Goal: Task Accomplishment & Management: Use online tool/utility

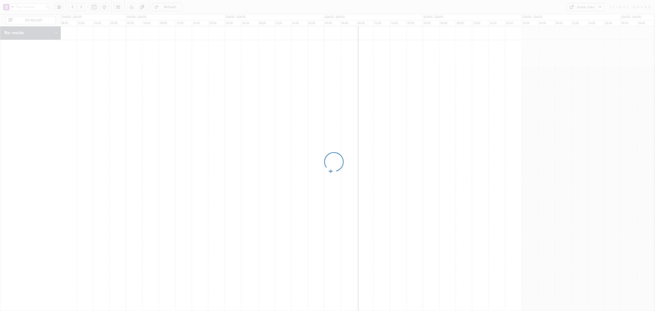
click at [13, 7] on div at bounding box center [327, 155] width 655 height 311
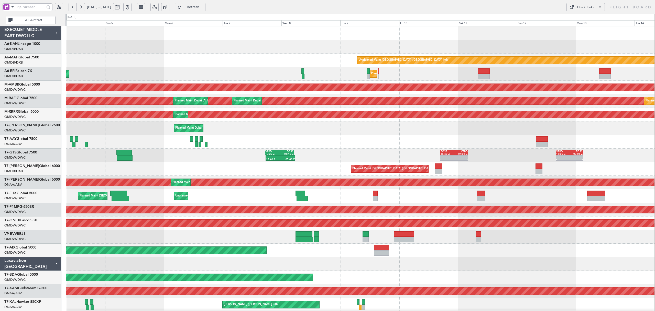
click at [12, 7] on span at bounding box center [12, 7] width 6 height 6
click at [23, 33] on span "A/C (Reg. or Type)" at bounding box center [26, 34] width 28 height 5
click at [24, 8] on input "text" at bounding box center [30, 7] width 29 height 8
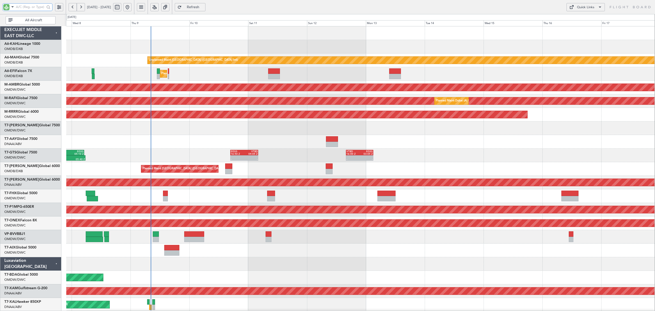
click at [136, 140] on div at bounding box center [360, 142] width 588 height 14
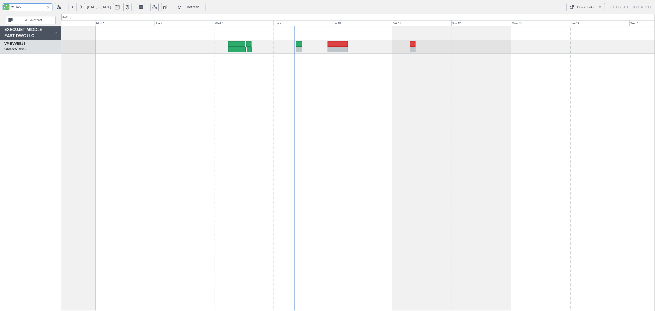
click at [446, 261] on div "Planned Maint Dubai (Al Maktoum Intl)" at bounding box center [358, 168] width 594 height 285
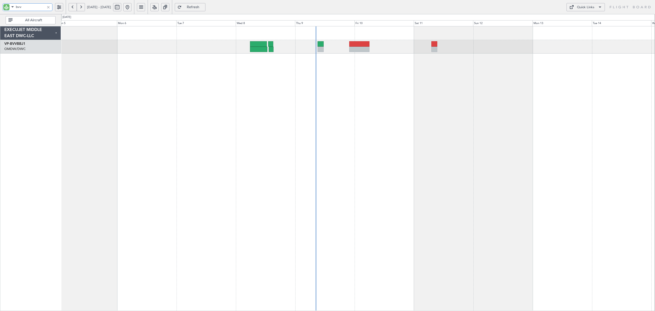
drag, startPoint x: 26, startPoint y: 8, endPoint x: 10, endPoint y: 10, distance: 15.4
click at [10, 8] on div "bvv" at bounding box center [28, 7] width 50 height 8
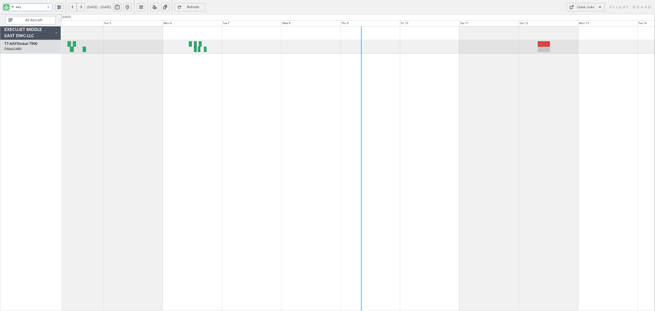
click at [167, 64] on div at bounding box center [358, 168] width 594 height 285
drag, startPoint x: 27, startPoint y: 7, endPoint x: -43, endPoint y: 7, distance: 69.6
click at [0, 7] on html "aay 04 Oct 2025 - 14 Oct 2025 Refresh Quick Links All Aircraft EXECUJET MIDDLE …" at bounding box center [327, 155] width 655 height 311
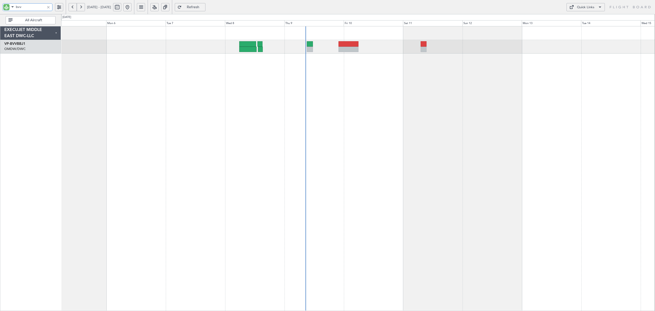
click at [168, 112] on div "Planned Maint Dubai (Al Maktoum Intl)" at bounding box center [358, 168] width 594 height 285
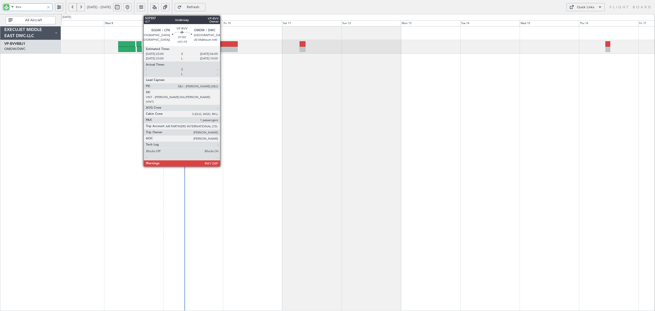
click at [222, 50] on div at bounding box center [227, 49] width 20 height 5
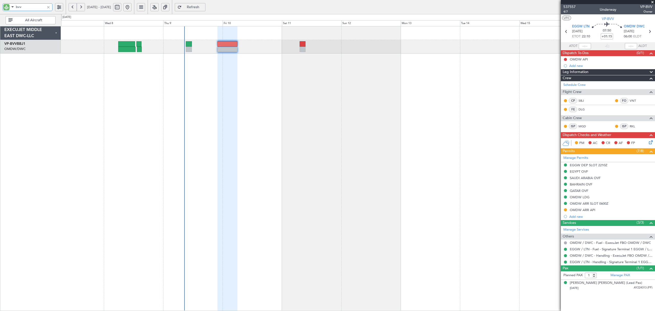
type input "bvv"
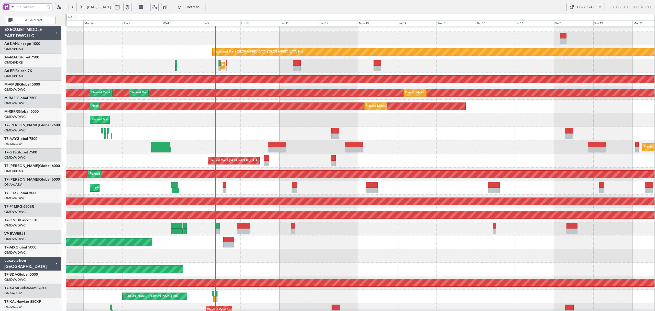
click at [0, 145] on html "[DATE] - [DATE] Refresh Quick Links All Aircraft Unplanned Maint [GEOGRAPHIC_DA…" at bounding box center [327, 155] width 655 height 311
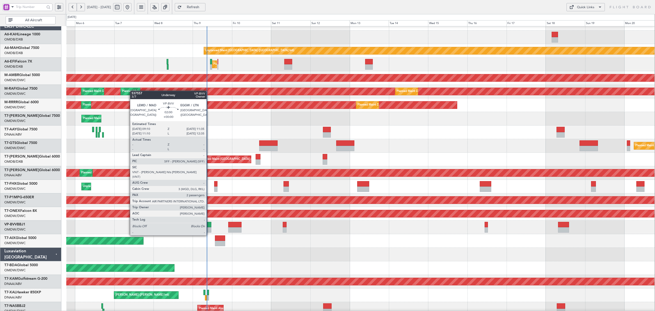
click at [209, 226] on div at bounding box center [209, 224] width 4 height 5
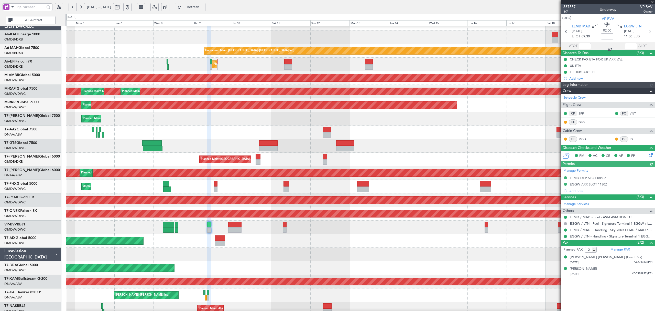
type input "[PERSON_NAME] (ANI)"
type input "7508"
click at [629, 27] on span "EGGW LTN" at bounding box center [632, 26] width 17 height 5
type input "[PERSON_NAME] (ANI)"
type input "7508"
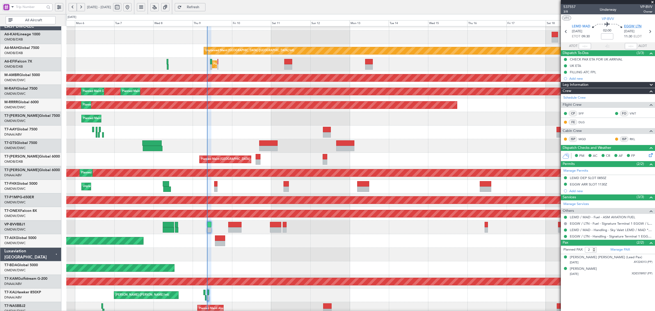
type input "[PERSON_NAME] (ANI)"
type input "7508"
type input "[PERSON_NAME] (ANI)"
type input "7508"
type input "[PERSON_NAME] (ANI)"
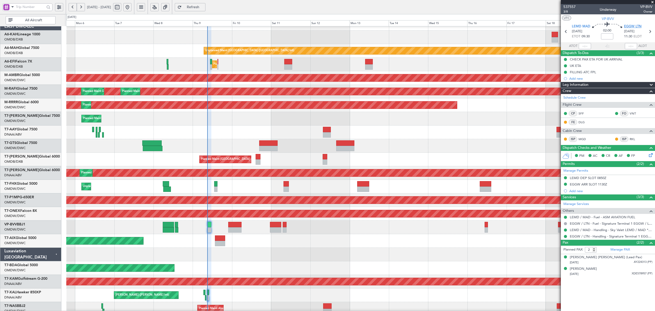
type input "7508"
